Goal: Information Seeking & Learning: Check status

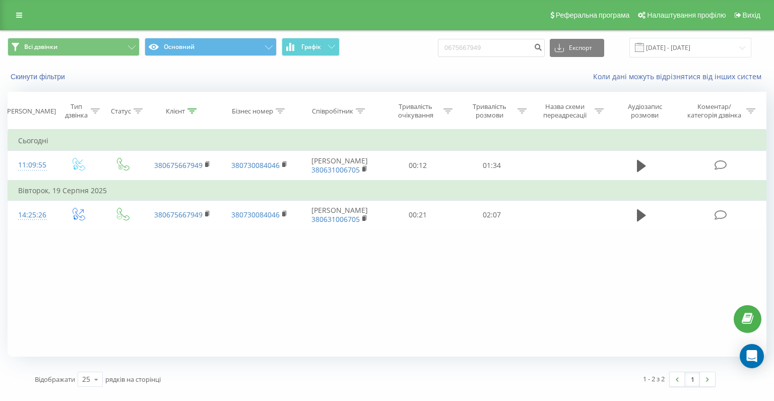
drag, startPoint x: 507, startPoint y: 48, endPoint x: 442, endPoint y: 46, distance: 65.0
click at [442, 46] on div "Всі дзвінки Основний Графік 0675667949 Експорт .csv .xls .xlsx [DATE] - [DATE]" at bounding box center [387, 48] width 759 height 20
click at [542, 48] on icon "submit" at bounding box center [538, 46] width 9 height 6
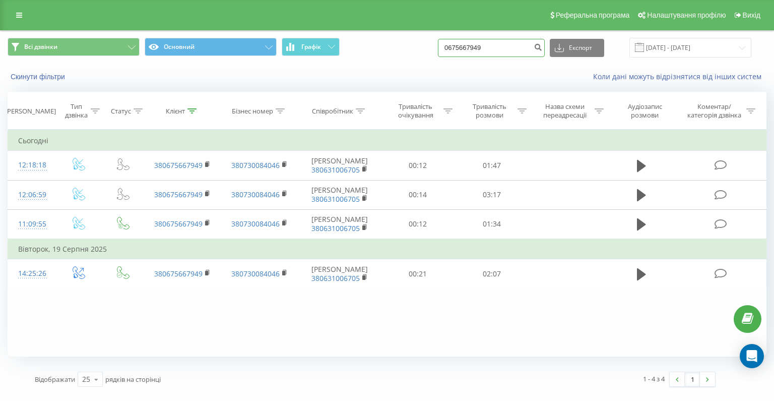
drag, startPoint x: 507, startPoint y: 51, endPoint x: 416, endPoint y: 42, distance: 91.6
click at [416, 42] on div "Всі дзвінки Основний Графік 0675667949 Експорт .csv .xls .xlsx 21.05.2025 - 21.…" at bounding box center [387, 48] width 759 height 20
paste input "380963034118"
click at [475, 48] on input "380963034118" at bounding box center [491, 48] width 107 height 18
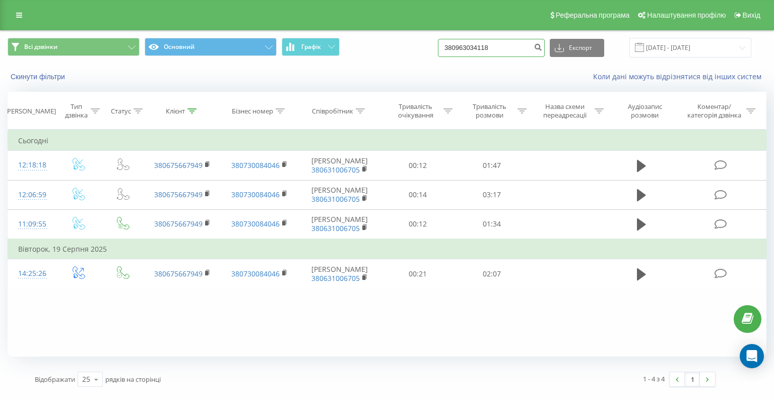
click at [474, 50] on input "380963034118" at bounding box center [491, 48] width 107 height 18
type input "0963034118"
click at [543, 51] on button "submit" at bounding box center [538, 48] width 14 height 18
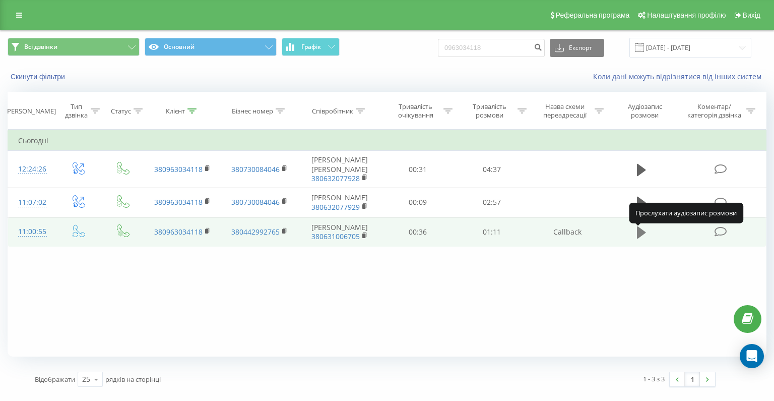
click at [634, 238] on button at bounding box center [641, 232] width 15 height 15
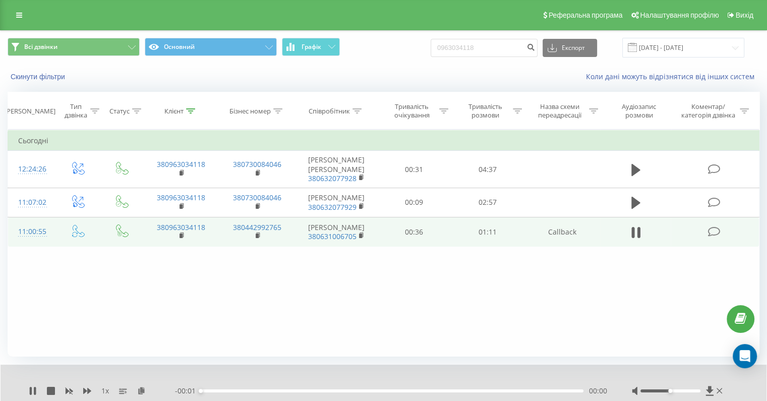
click at [82, 388] on div "1 x" at bounding box center [102, 391] width 146 height 10
click at [84, 389] on icon at bounding box center [87, 391] width 8 height 6
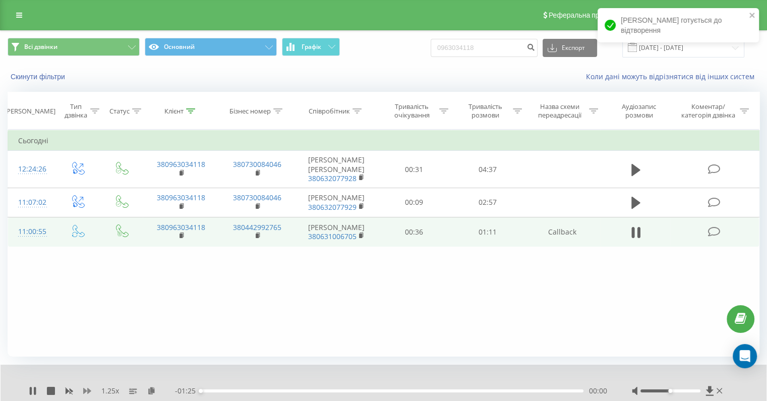
click at [84, 389] on icon at bounding box center [87, 391] width 8 height 6
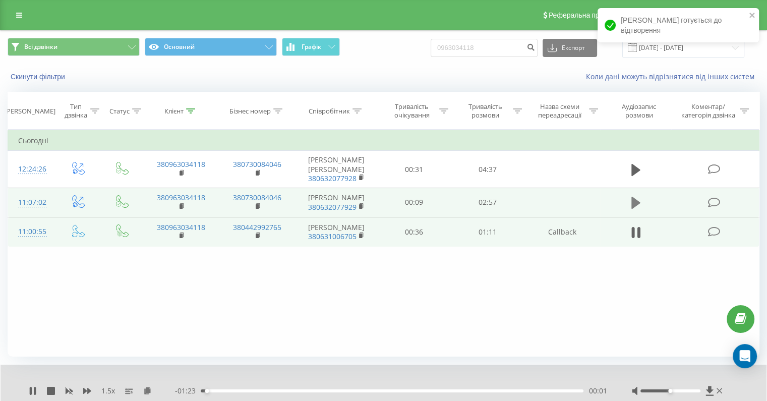
click at [633, 198] on icon at bounding box center [635, 203] width 9 height 12
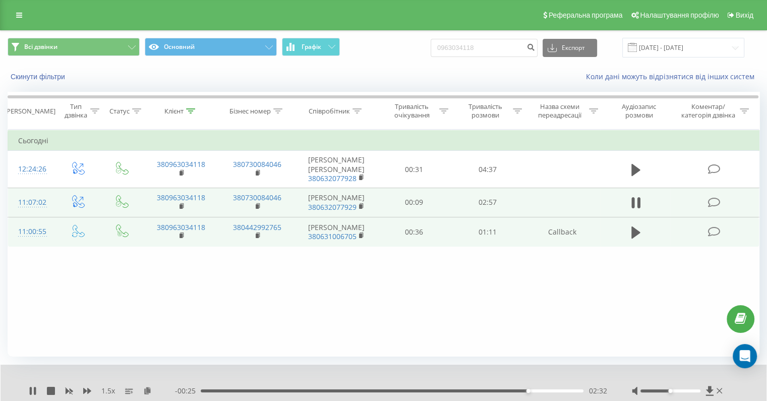
click at [546, 391] on div "02:32" at bounding box center [392, 390] width 383 height 3
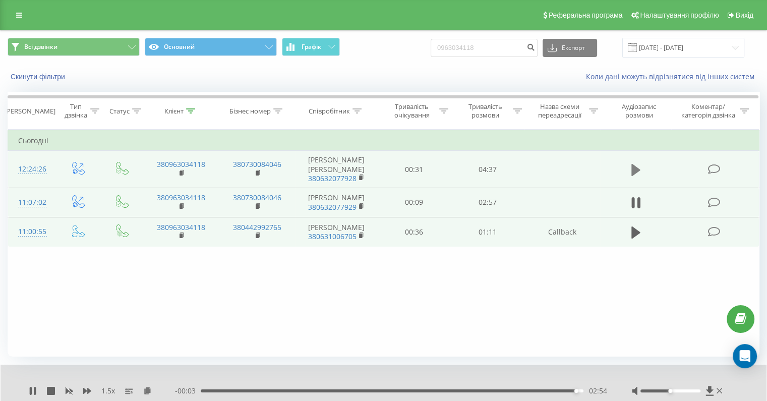
click at [634, 169] on icon at bounding box center [635, 169] width 9 height 12
